Goal: Transaction & Acquisition: Register for event/course

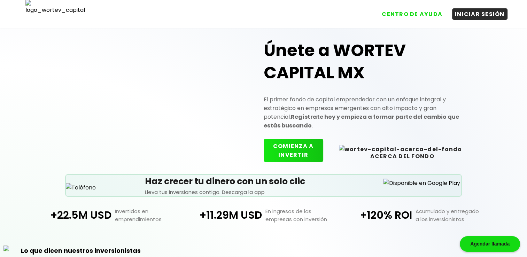
click at [309, 147] on button "COMIENZA A INVERTIR" at bounding box center [294, 150] width 60 height 23
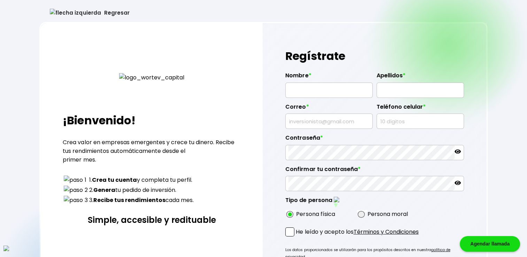
click at [25, 35] on div "Regresar ¡Bienvenido! Crea valor en empresas emergentes y crece tu dinero. Reci…" at bounding box center [263, 173] width 527 height 347
type input "[PERSON_NAME]"
type input "[EMAIL_ADDRESS][DOMAIN_NAME]"
type input "3686607567"
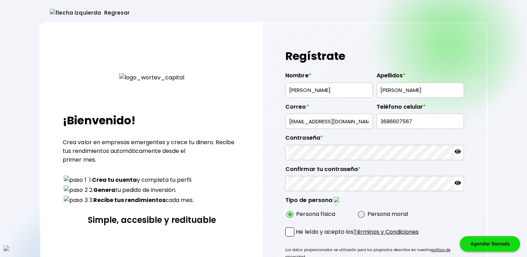
radio input "true"
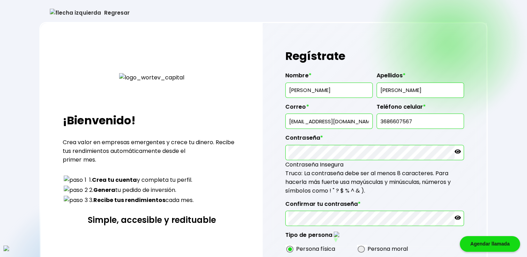
click at [323, 118] on input "[EMAIL_ADDRESS][DOMAIN_NAME]" at bounding box center [329, 121] width 81 height 15
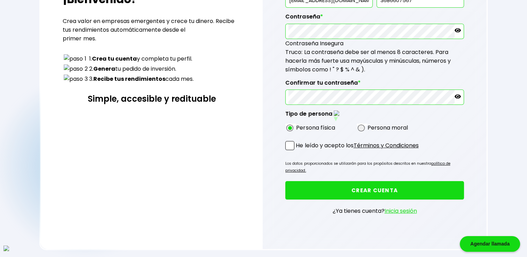
scroll to position [122, 0]
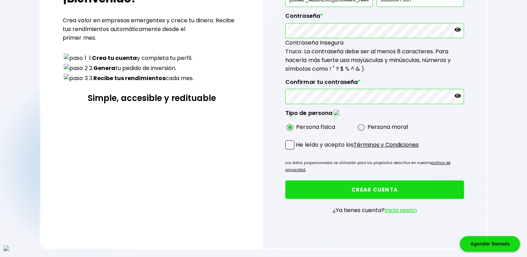
type input "[EMAIL_ADDRESS][DOMAIN_NAME]"
click at [288, 140] on span at bounding box center [289, 144] width 9 height 9
click at [297, 150] on input "He leído y acepto los Términos y Condiciones" at bounding box center [297, 150] width 0 height 0
click at [361, 181] on button "CREAR CUENTA" at bounding box center [374, 190] width 178 height 18
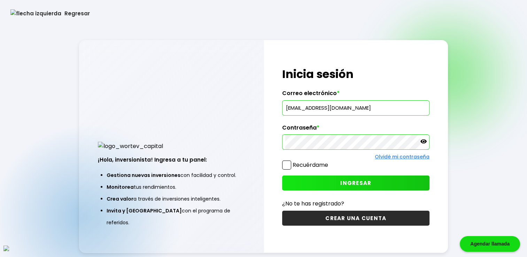
click at [348, 115] on input "[EMAIL_ADDRESS][DOMAIN_NAME]" at bounding box center [355, 108] width 141 height 15
type input "[EMAIL_ADDRESS][DOMAIN_NAME]"
click at [285, 165] on span at bounding box center [286, 165] width 9 height 9
click at [330, 162] on input "Recuérdame" at bounding box center [330, 162] width 0 height 0
click at [330, 182] on button "INGRESAR" at bounding box center [355, 183] width 147 height 15
